Goal: Check status: Check status

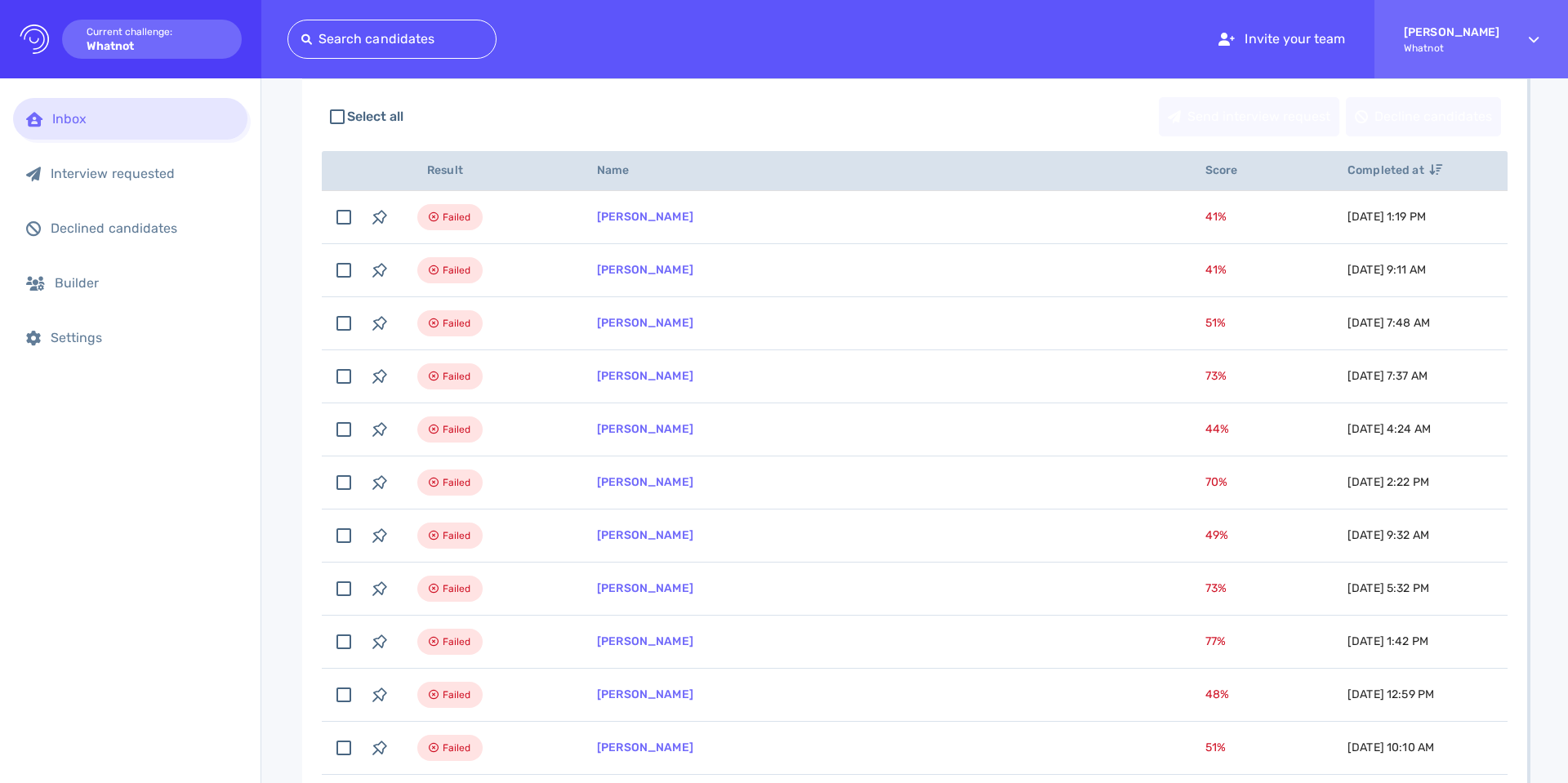
scroll to position [168, 0]
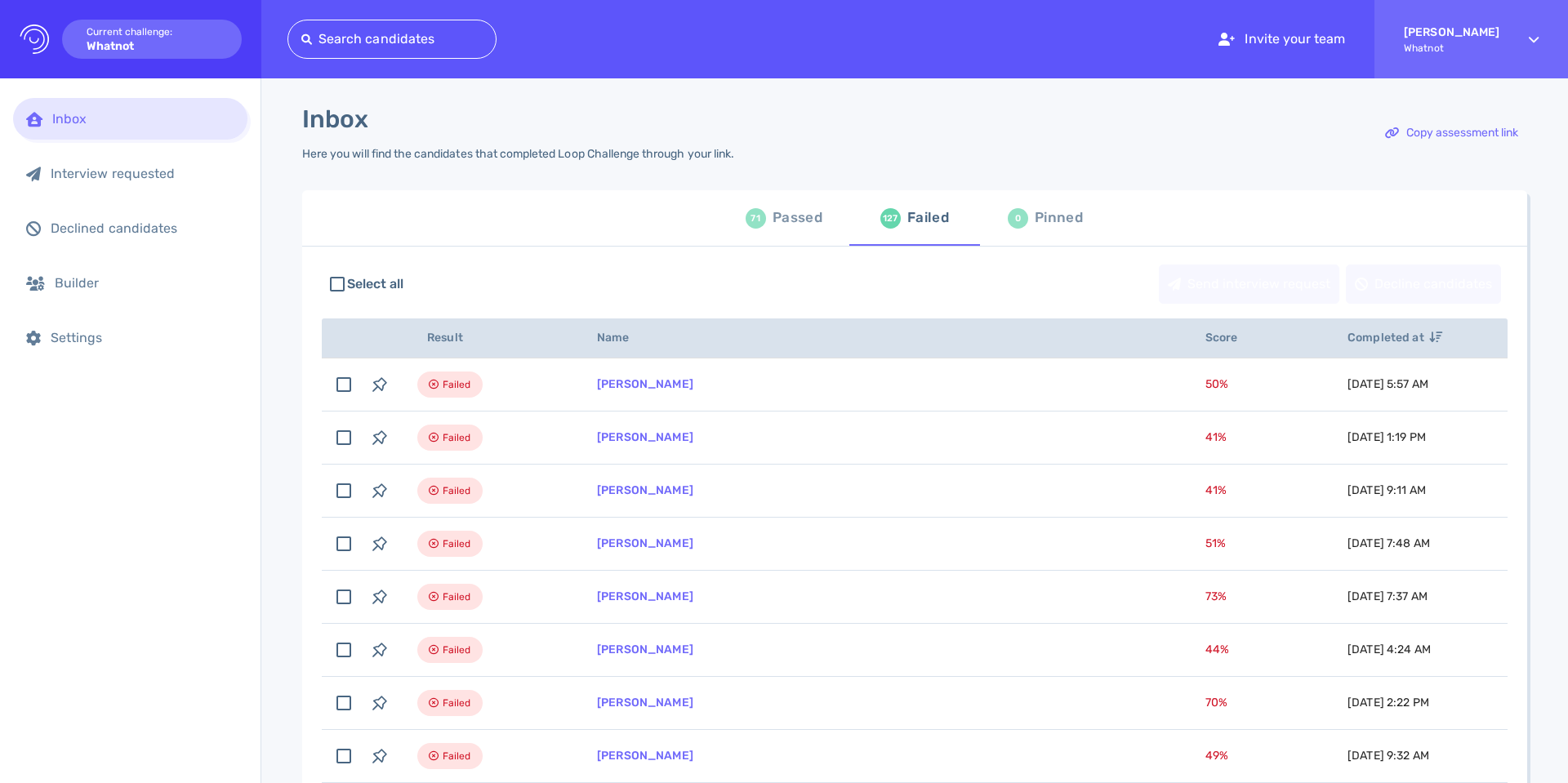
click at [780, 212] on div "Passed" at bounding box center [797, 218] width 49 height 25
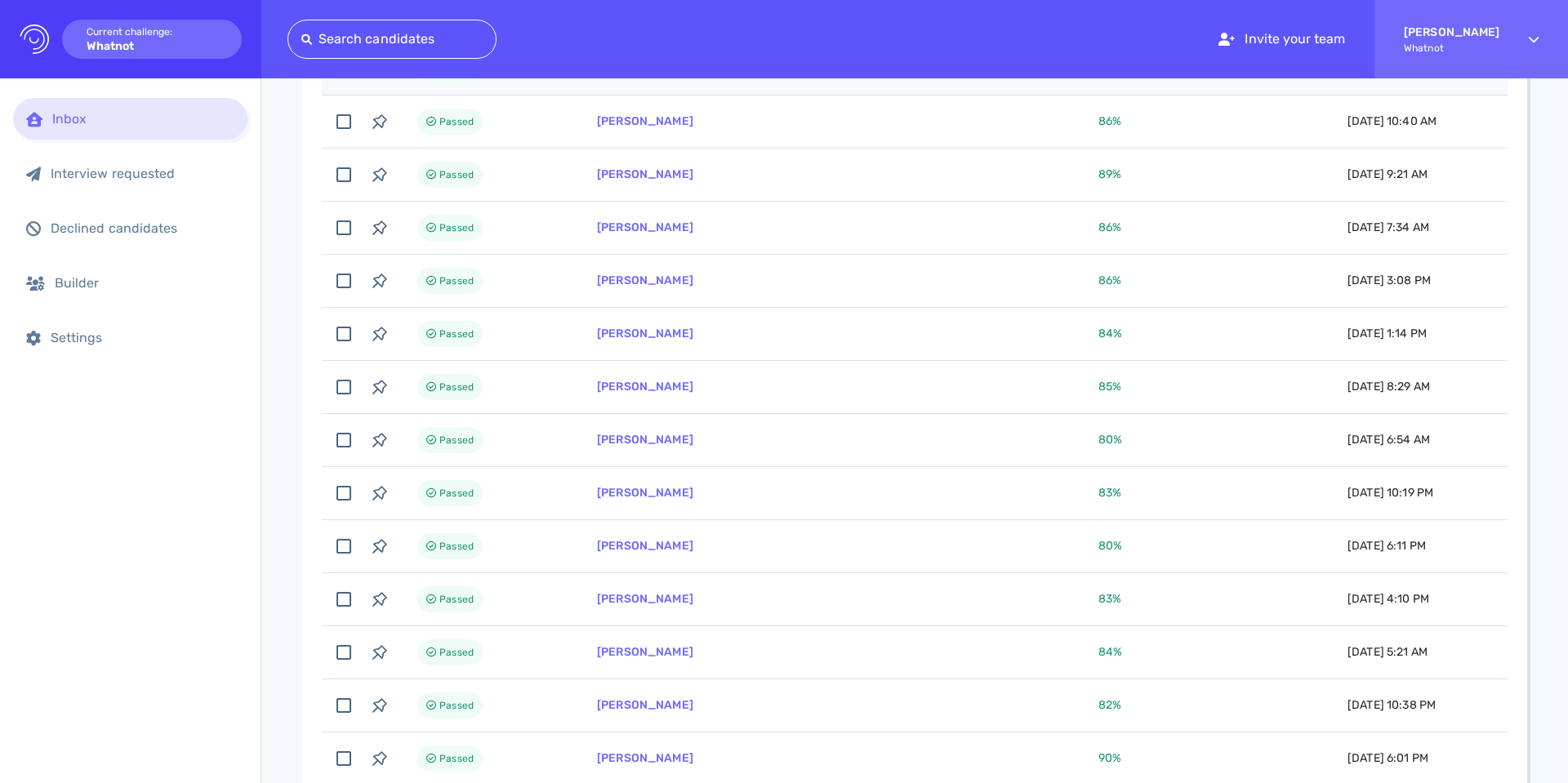
scroll to position [335, 0]
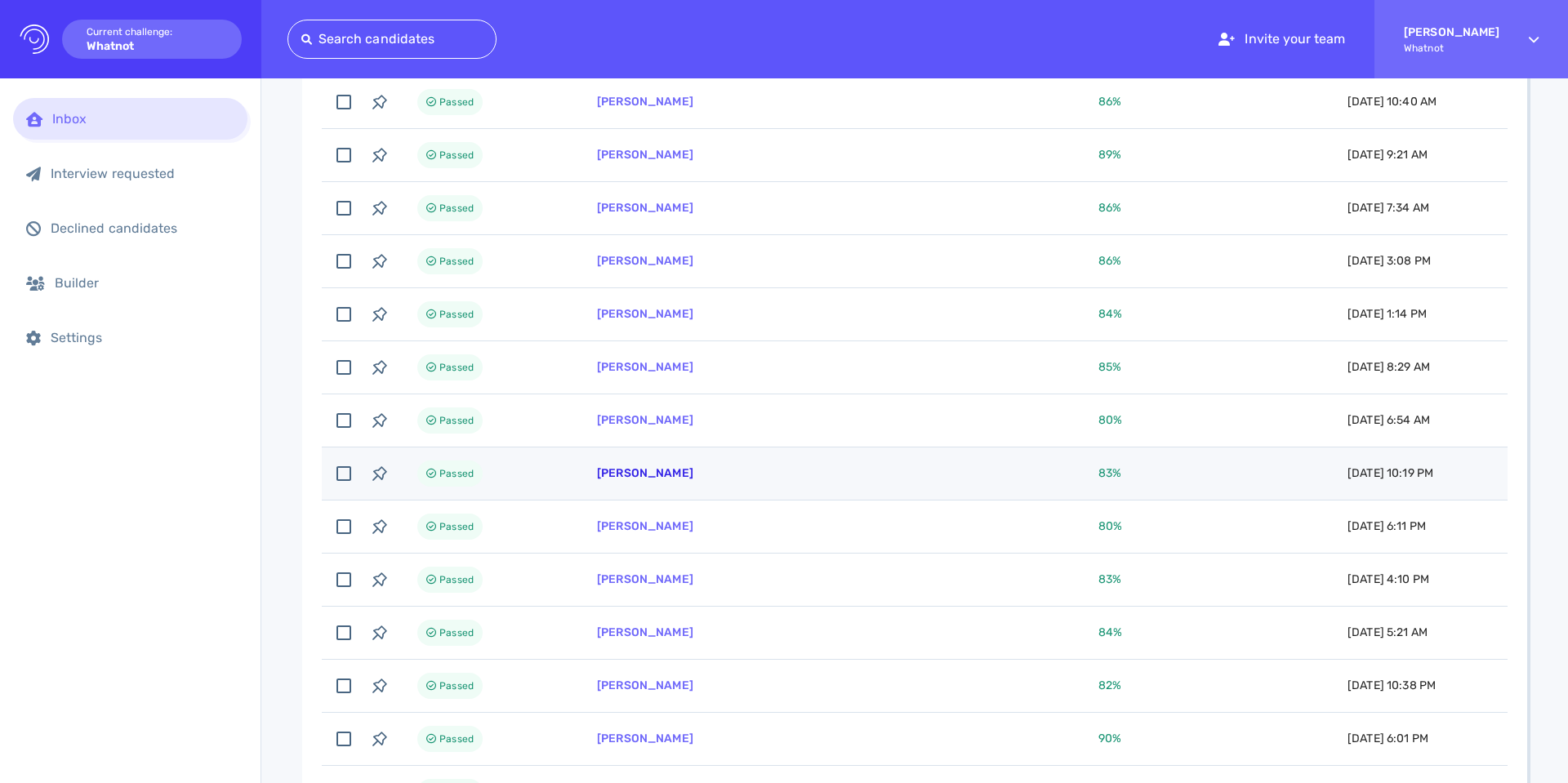
click at [687, 469] on link "[PERSON_NAME]" at bounding box center [645, 473] width 96 height 14
